Goal: Task Accomplishment & Management: Manage account settings

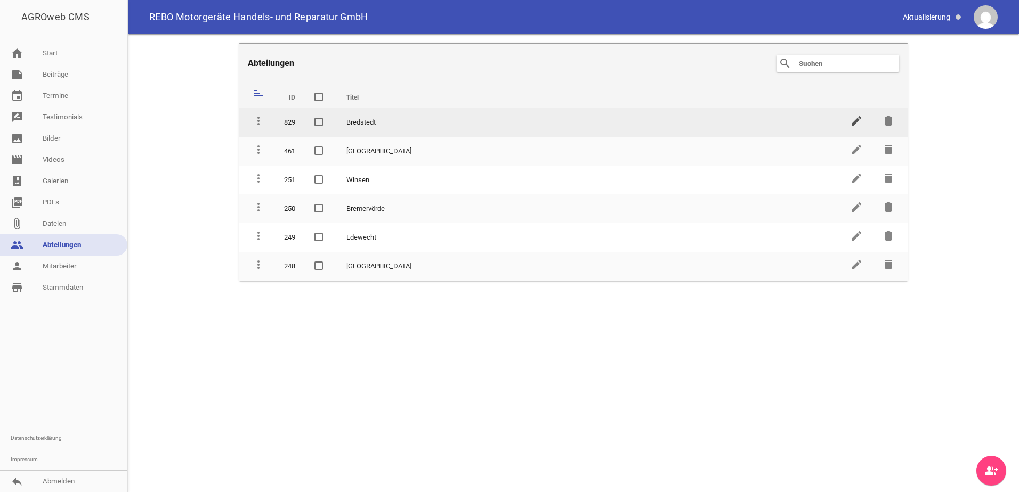
click at [854, 121] on icon "edit" at bounding box center [856, 121] width 13 height 13
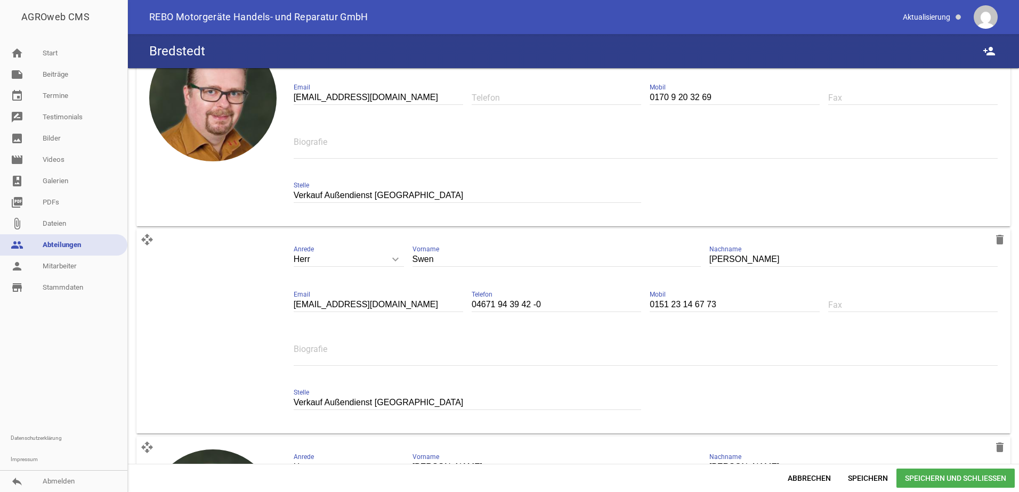
scroll to position [2238, 0]
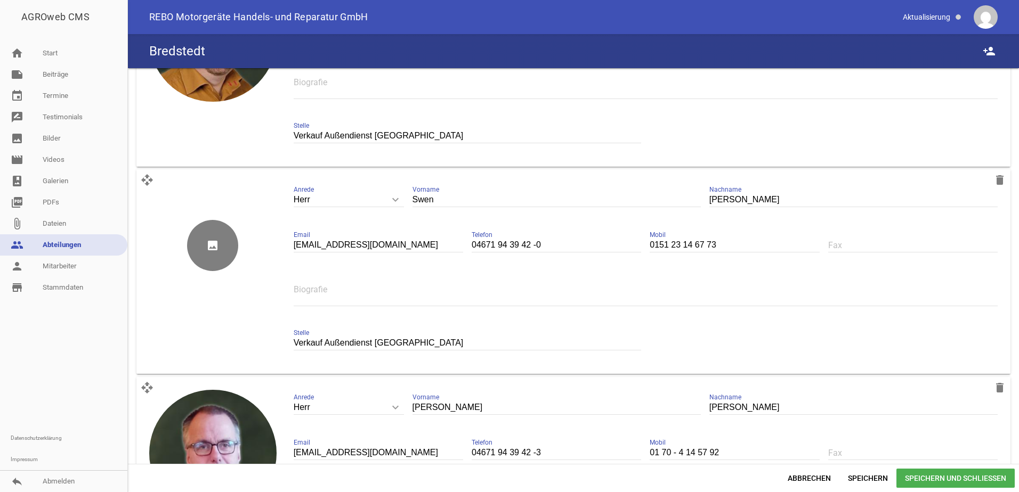
click at [211, 246] on icon "image" at bounding box center [212, 245] width 51 height 51
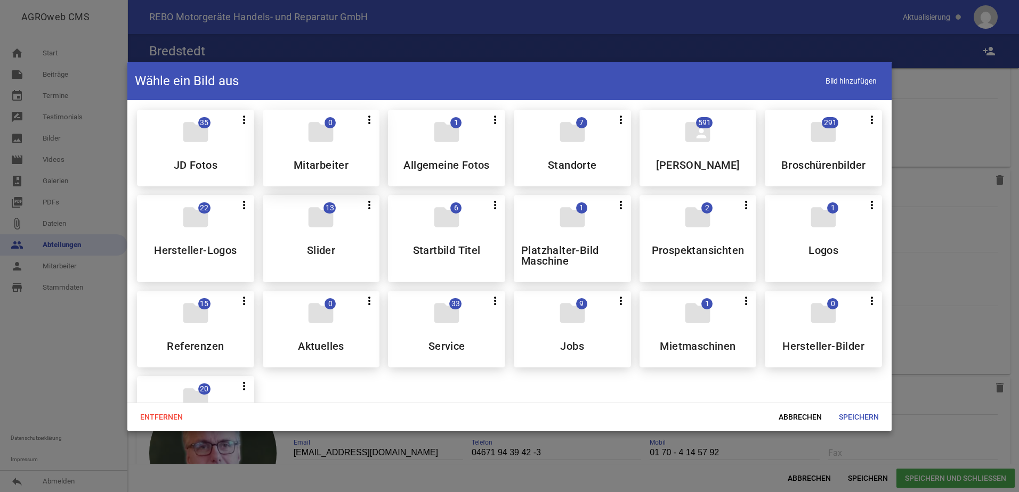
click at [342, 167] on h5 "Mitarbeiter" at bounding box center [321, 165] width 55 height 11
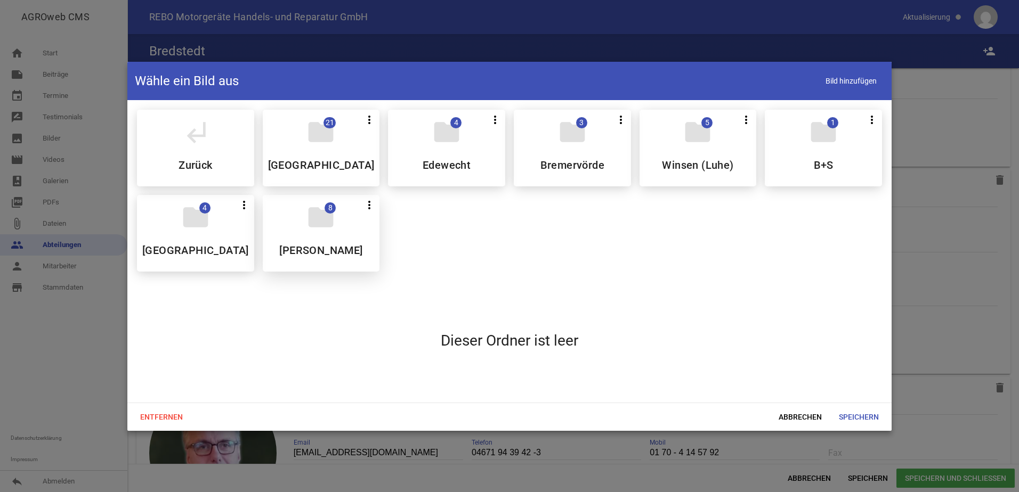
click at [329, 232] on icon "folder" at bounding box center [321, 217] width 30 height 30
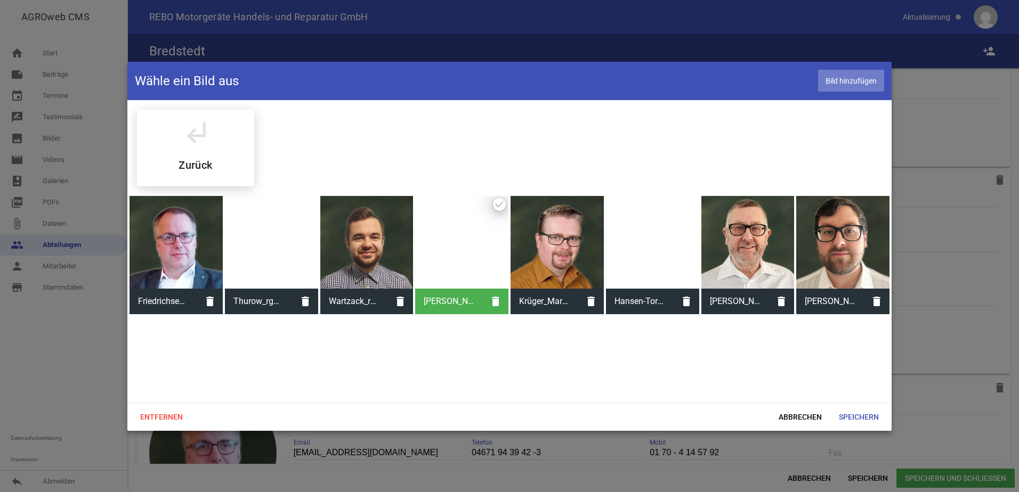
click at [847, 79] on span "Bild hinzufügen" at bounding box center [851, 81] width 66 height 22
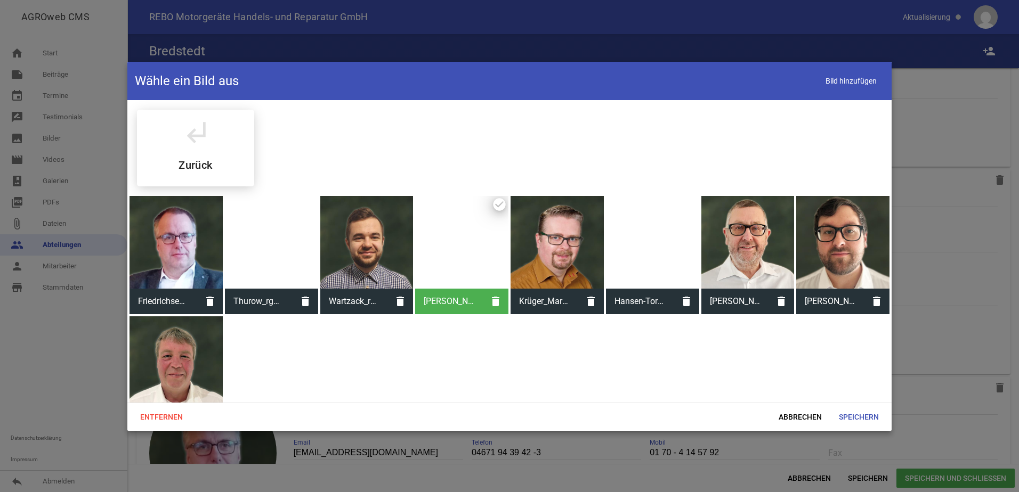
click at [193, 356] on div at bounding box center [175, 363] width 93 height 93
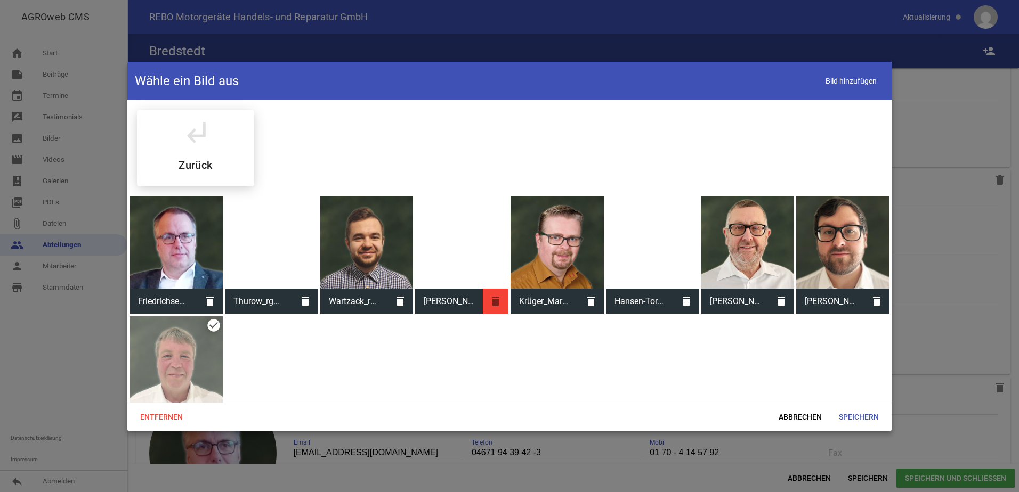
click at [492, 299] on icon "delete" at bounding box center [496, 302] width 26 height 26
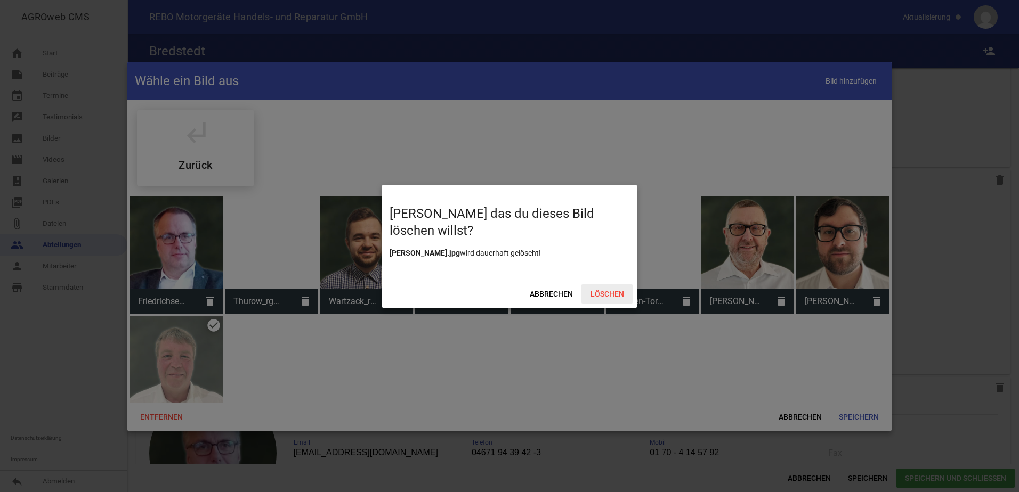
click at [614, 293] on span "Löschen" at bounding box center [606, 294] width 51 height 19
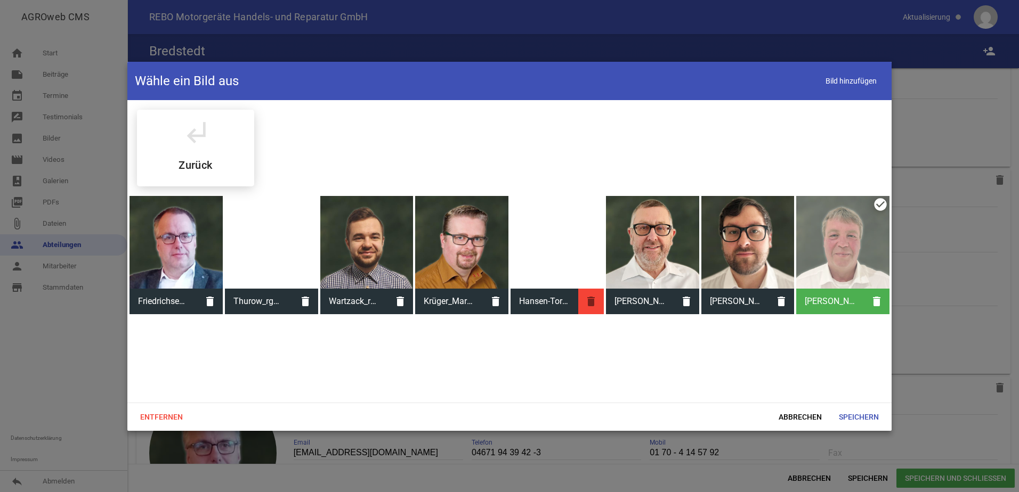
click at [590, 302] on icon "delete" at bounding box center [591, 302] width 26 height 26
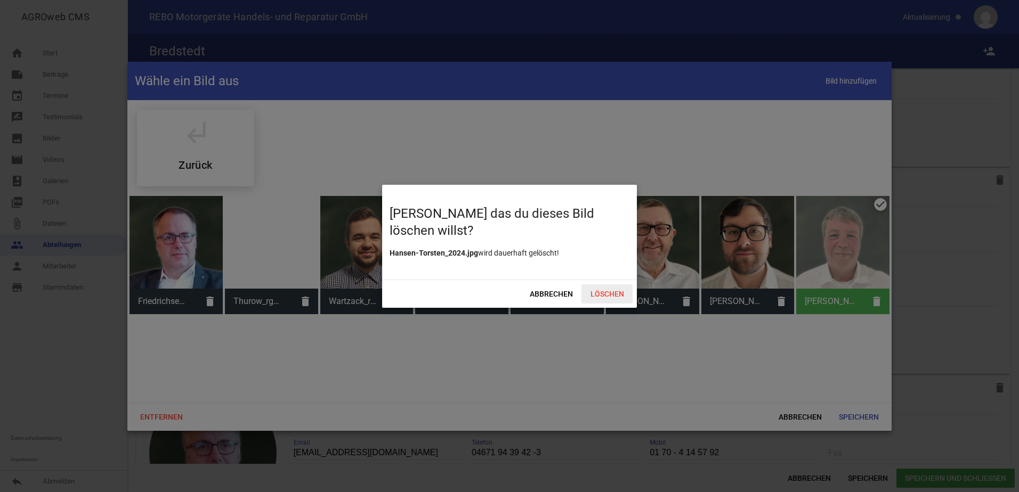
click at [605, 291] on span "Löschen" at bounding box center [606, 294] width 51 height 19
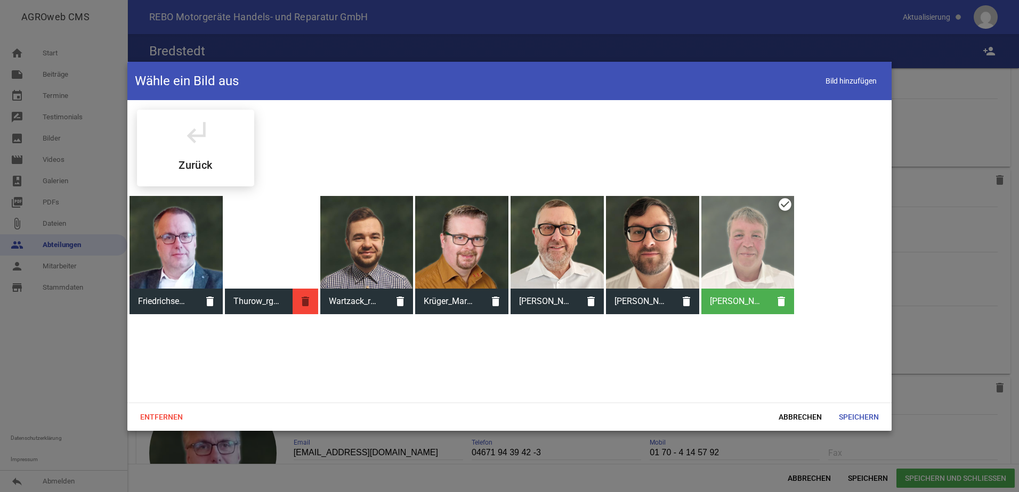
click at [306, 301] on icon "delete" at bounding box center [306, 302] width 26 height 26
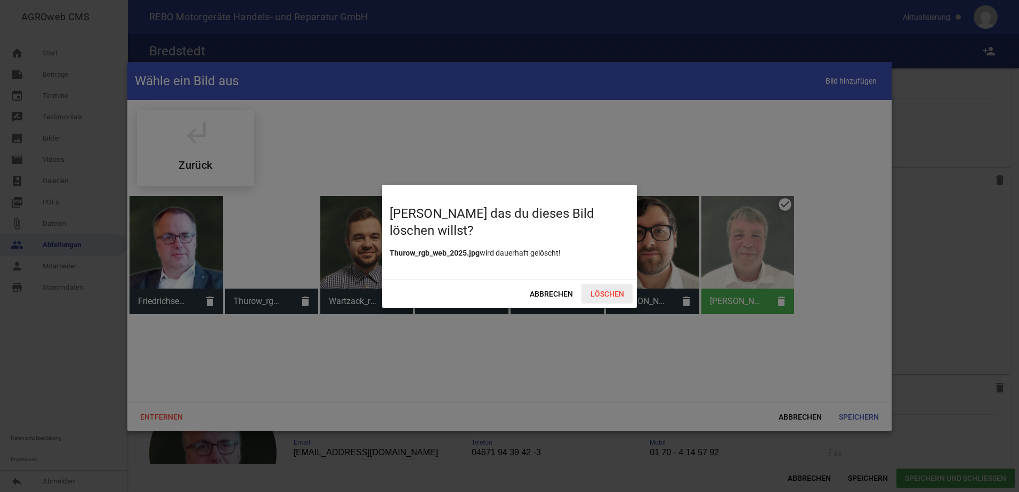
click at [606, 293] on span "Löschen" at bounding box center [606, 294] width 51 height 19
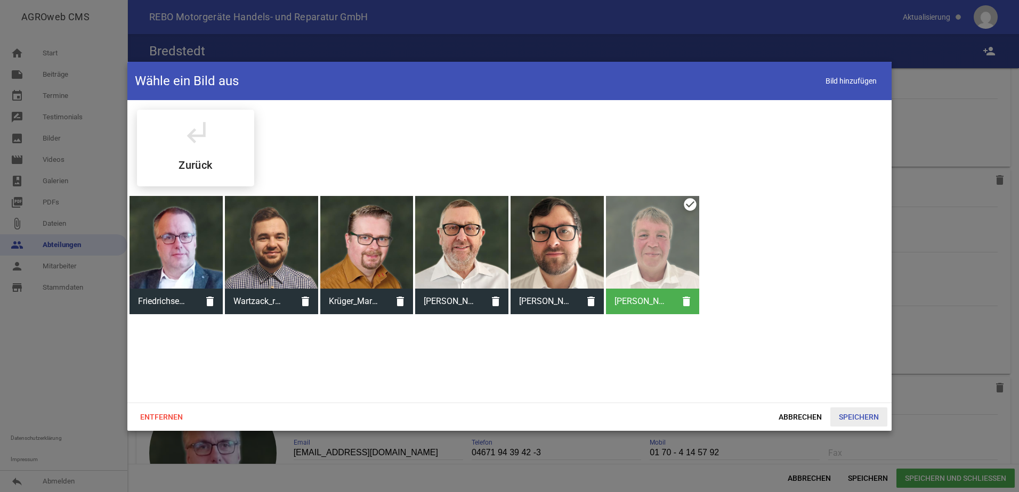
click at [861, 416] on span "Speichern" at bounding box center [858, 417] width 57 height 19
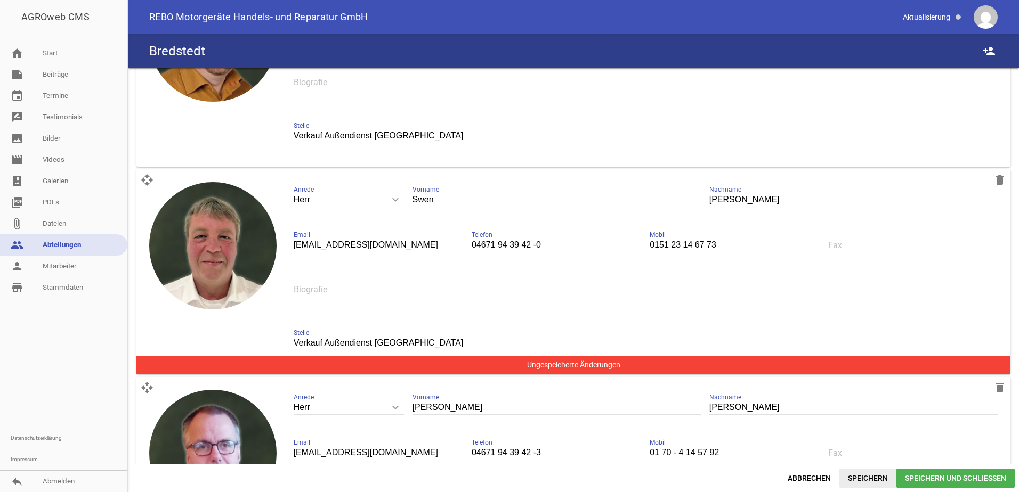
click at [867, 476] on span "Speichern" at bounding box center [867, 478] width 57 height 19
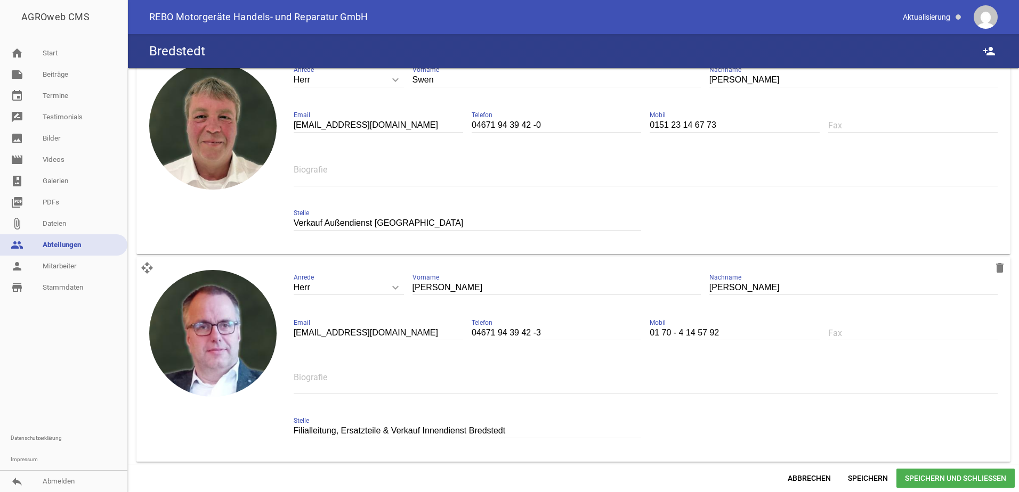
scroll to position [2345, 0]
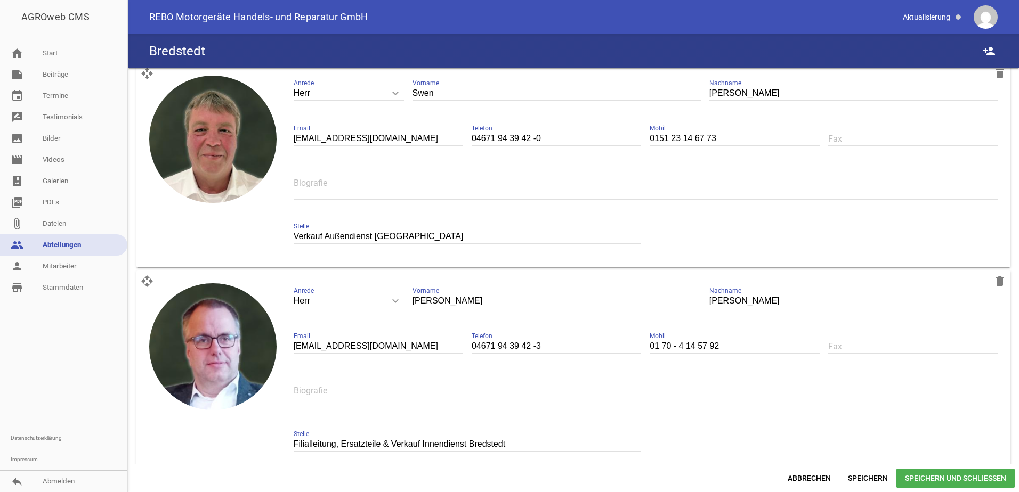
click at [920, 476] on span "Speichern und Schließen" at bounding box center [955, 478] width 118 height 19
